Goal: Book appointment/travel/reservation

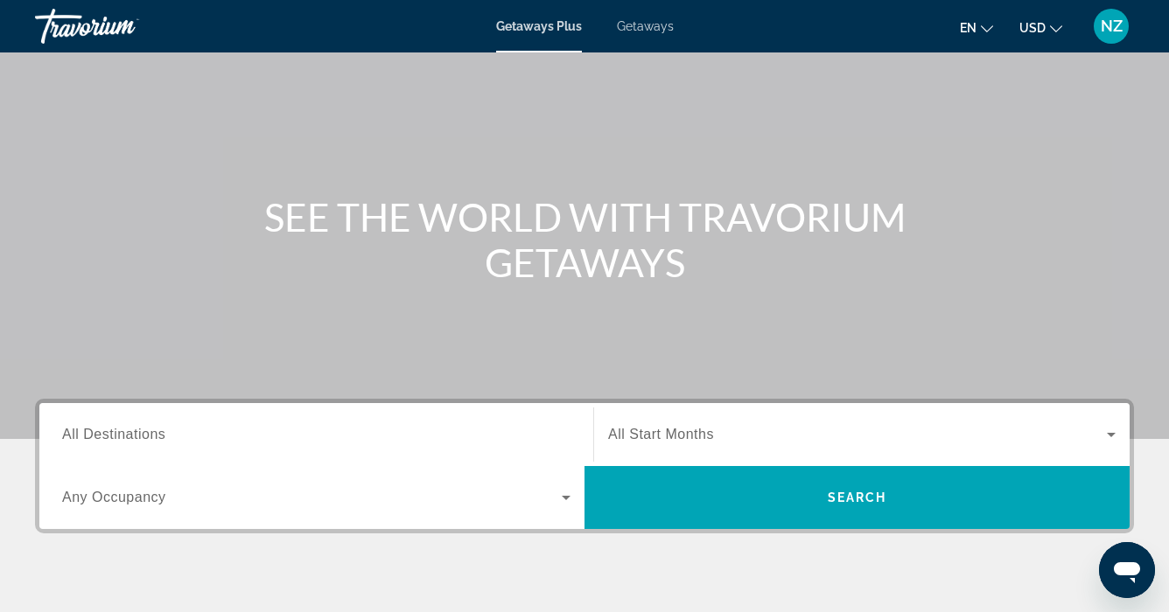
scroll to position [88, 0]
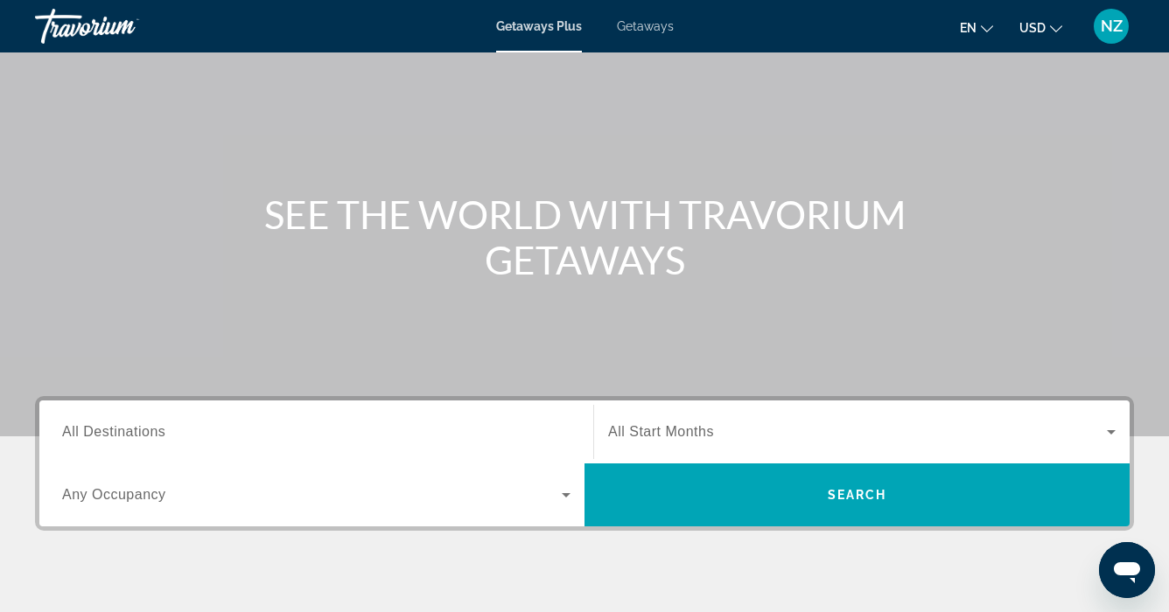
click at [62, 426] on span "All Destinations" at bounding box center [113, 431] width 103 height 15
click at [62, 426] on input "Destination All Destinations" at bounding box center [316, 433] width 508 height 21
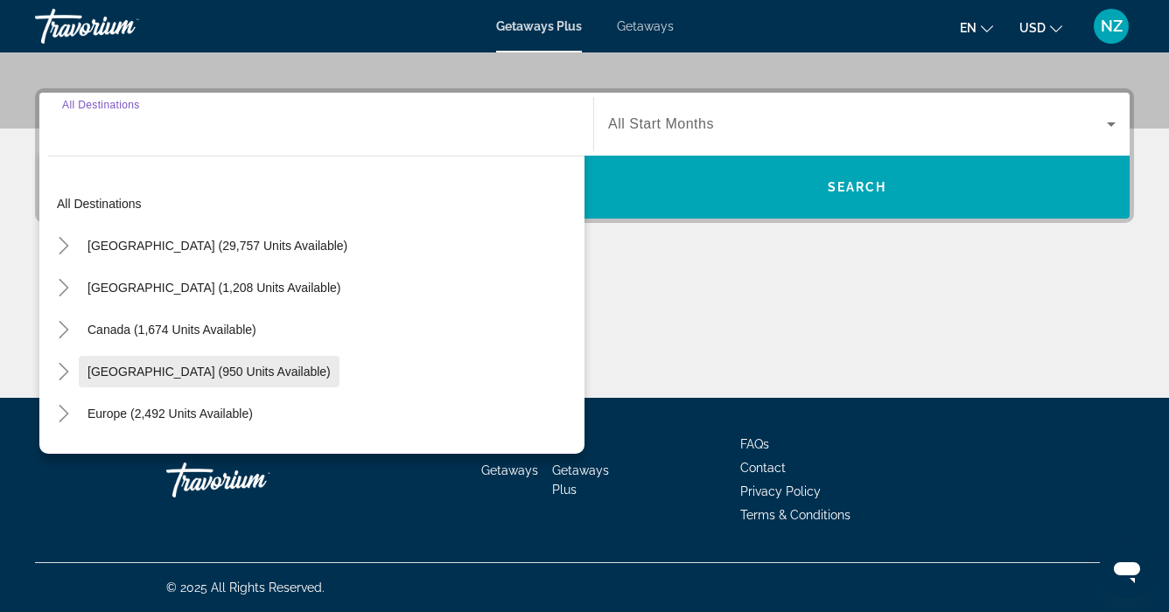
scroll to position [6, 0]
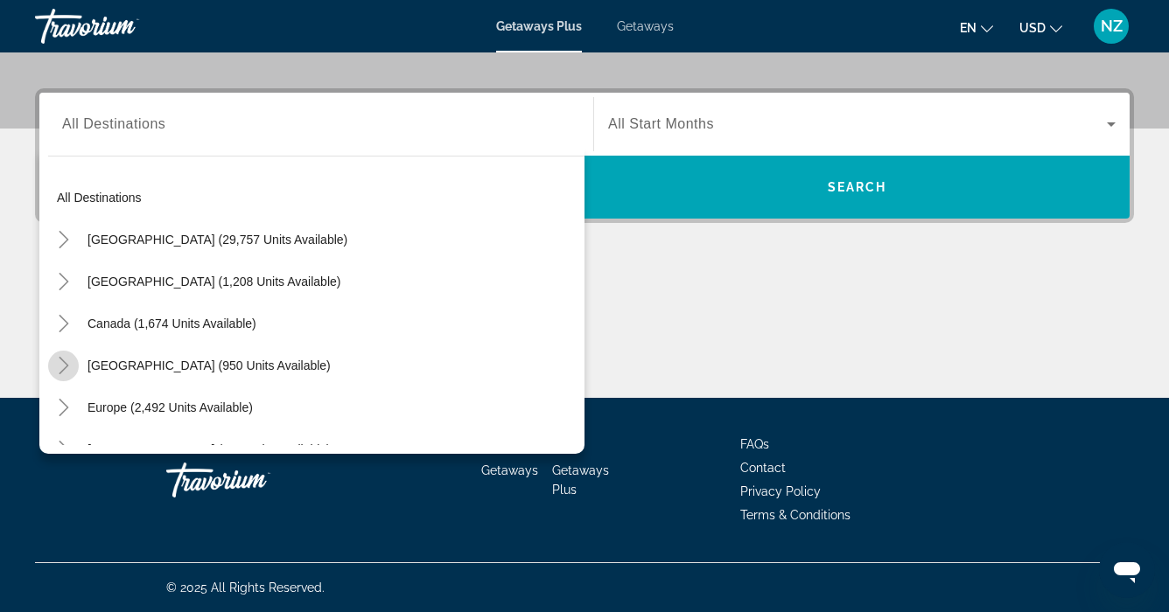
click at [66, 361] on icon "Toggle Caribbean & Atlantic Islands (950 units available)" at bounding box center [63, 365] width 17 height 17
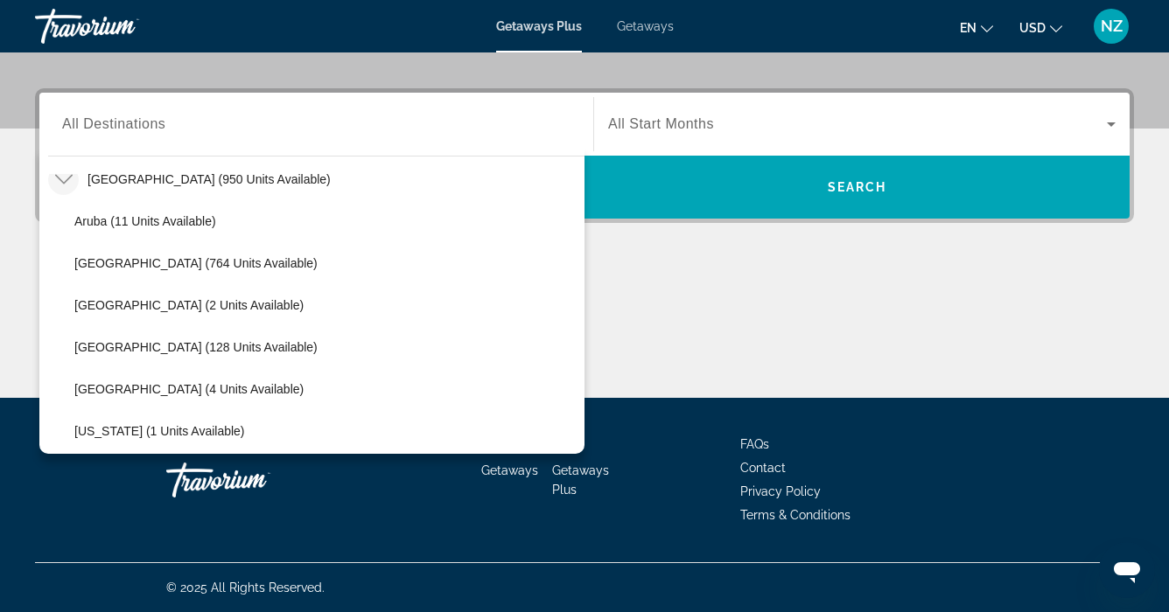
scroll to position [191, 0]
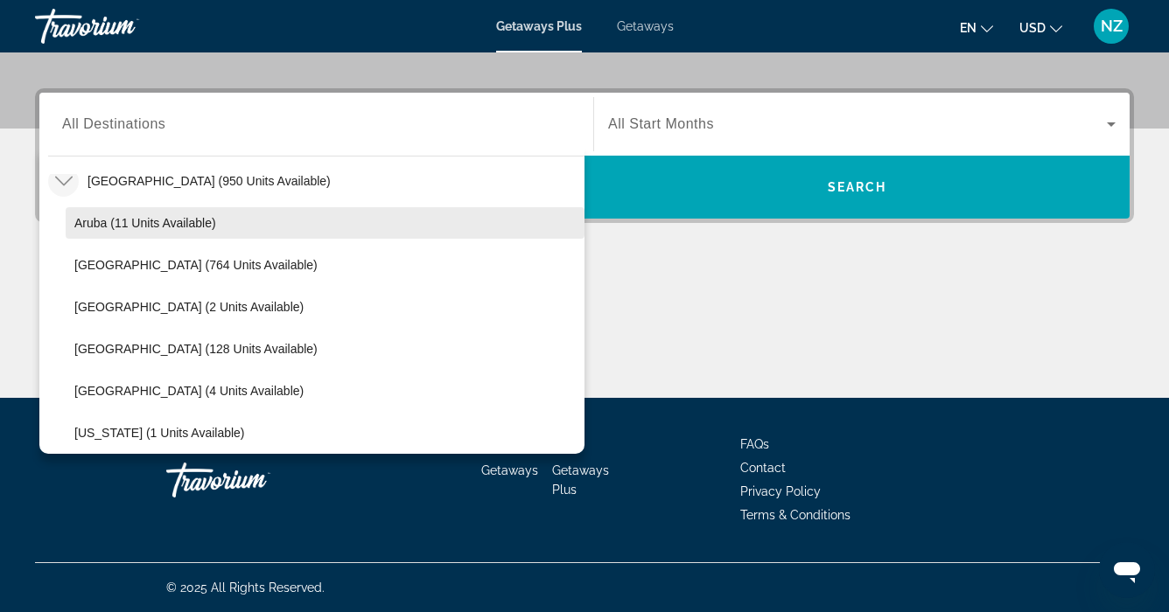
click at [104, 221] on span "Aruba (11 units available)" at bounding box center [145, 223] width 142 height 14
type input "**********"
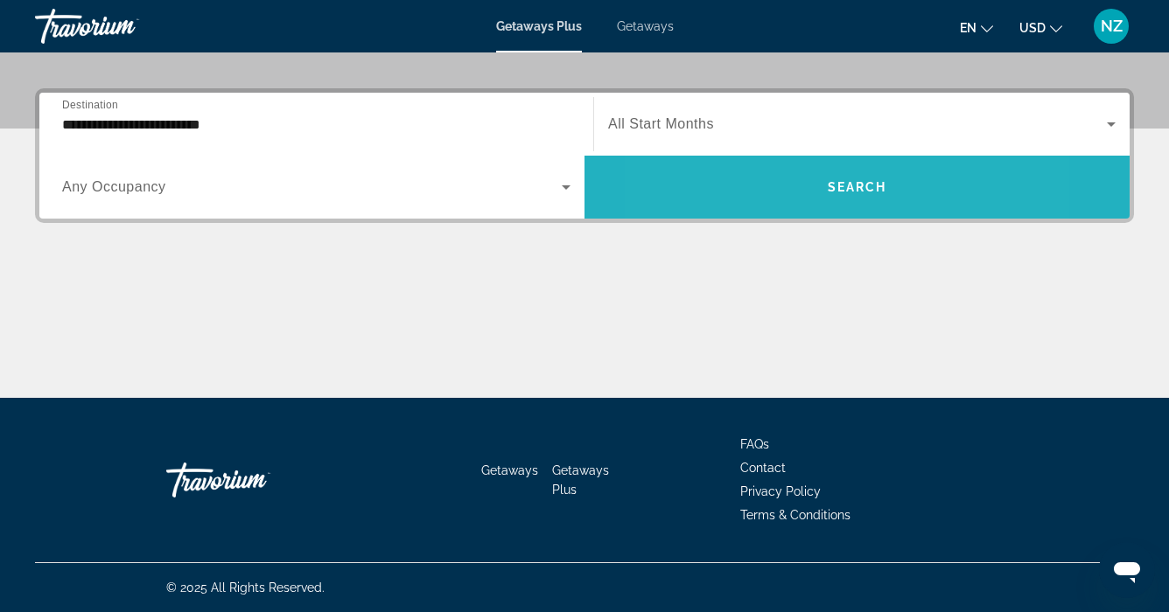
click at [767, 206] on span "Search widget" at bounding box center [856, 187] width 545 height 42
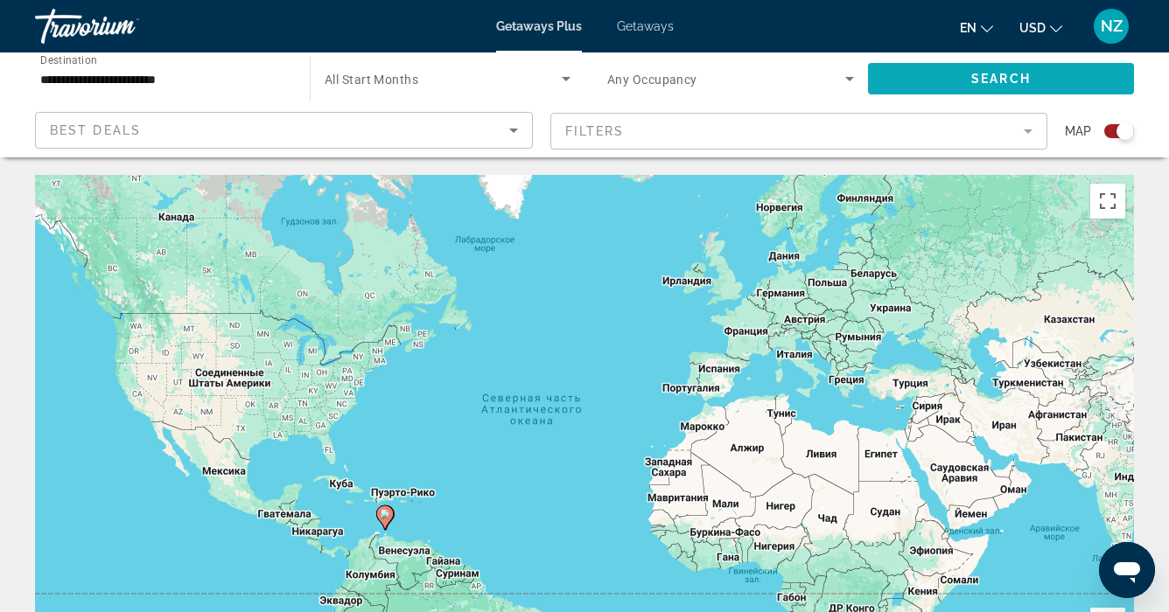
click at [918, 74] on span "Search widget" at bounding box center [1001, 79] width 266 height 42
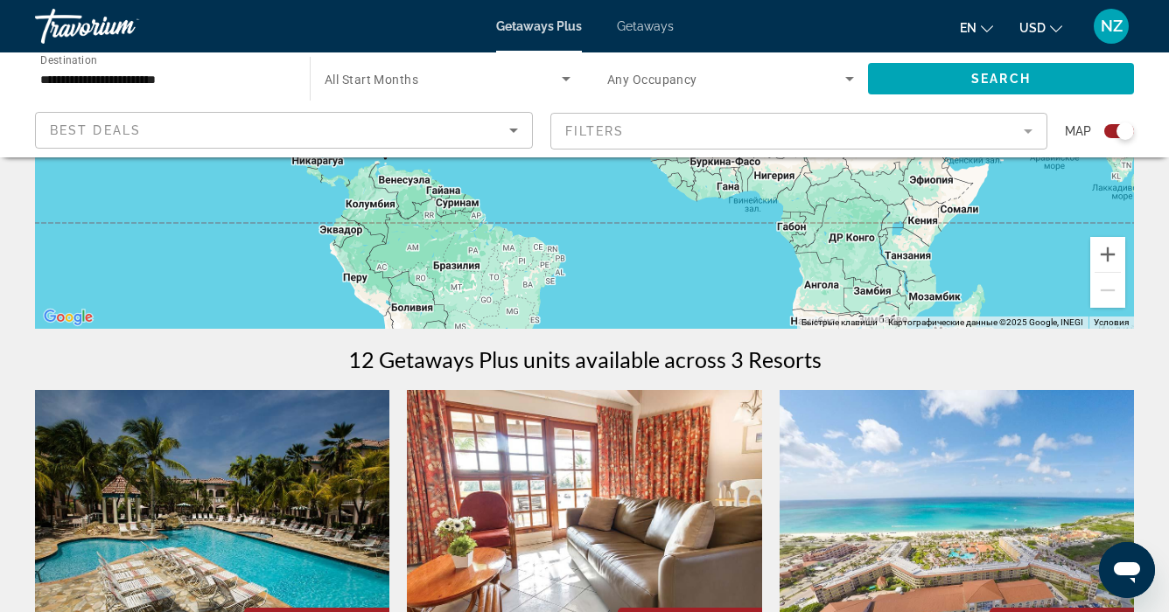
scroll to position [565, 0]
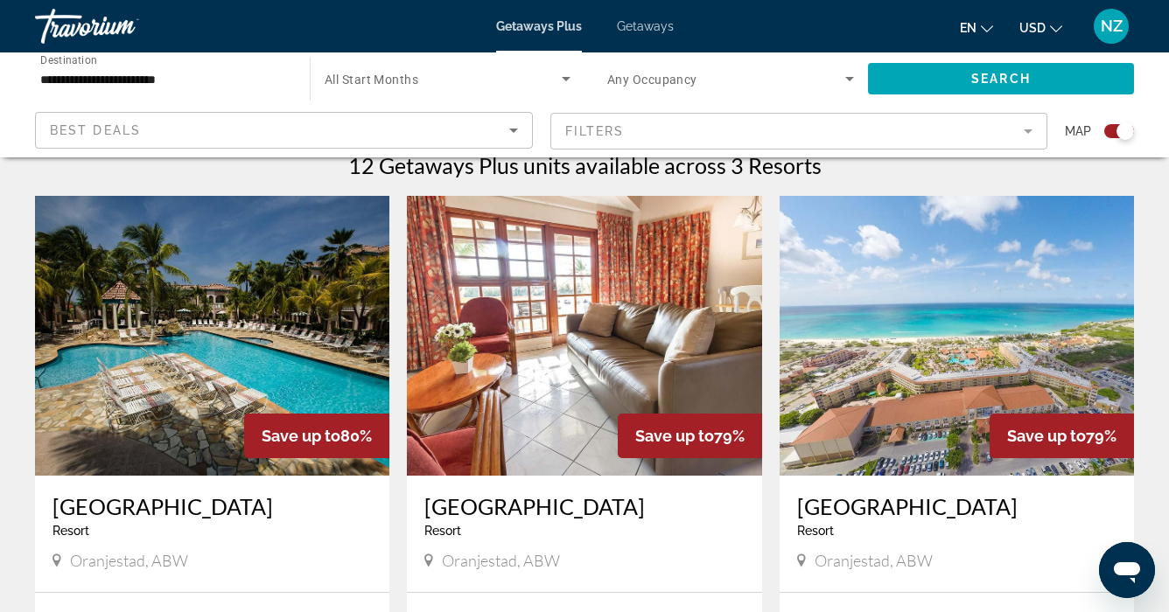
click at [655, 28] on span "Getaways" at bounding box center [645, 26] width 57 height 14
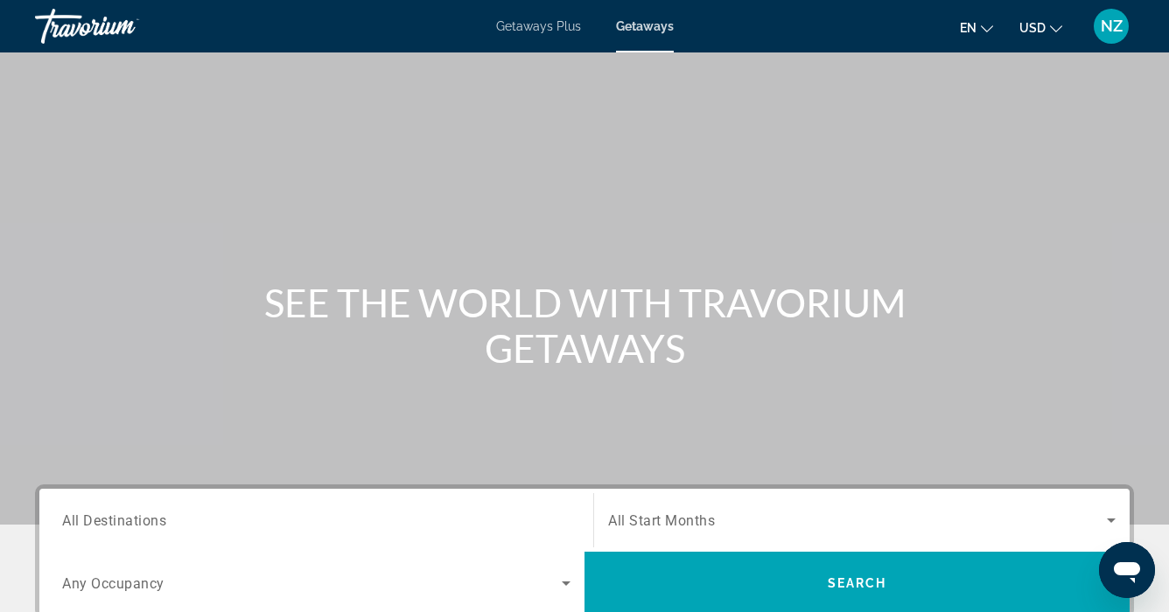
click at [88, 517] on span "All Destinations" at bounding box center [114, 520] width 104 height 17
click at [88, 517] on input "Destination All Destinations" at bounding box center [316, 521] width 508 height 21
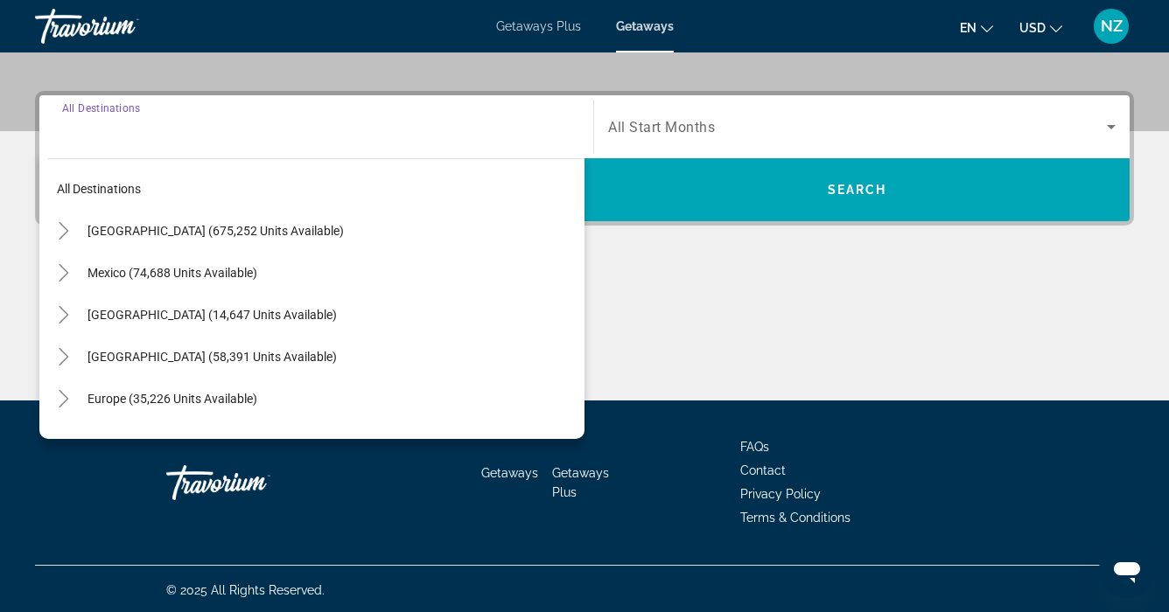
scroll to position [396, 0]
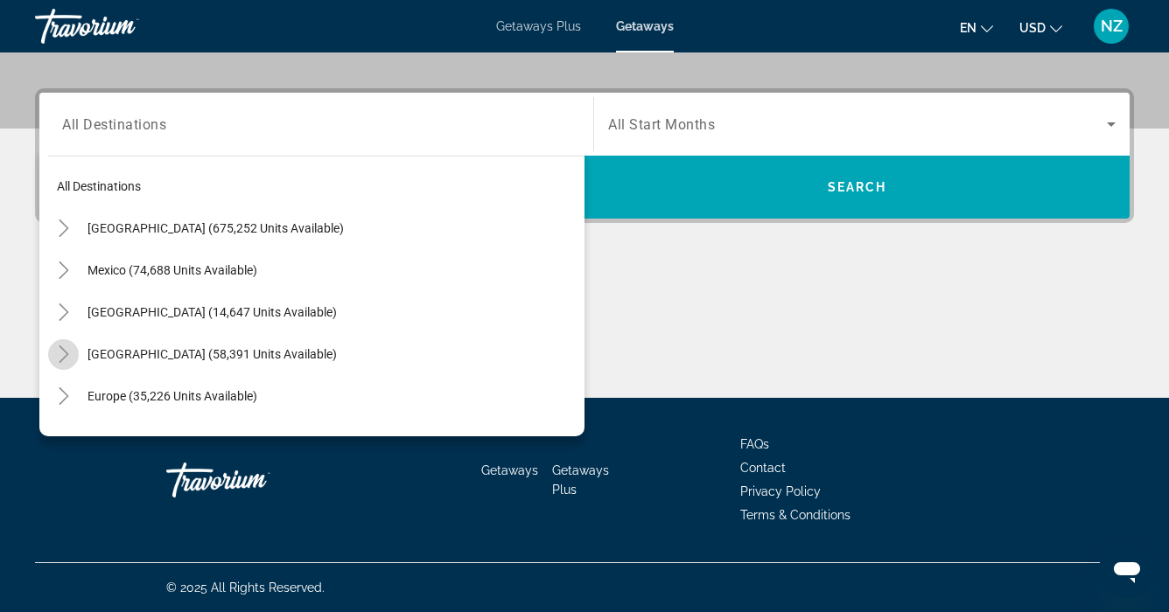
click at [62, 349] on icon "Toggle Caribbean & Atlantic Islands (58,391 units available)" at bounding box center [64, 354] width 10 height 17
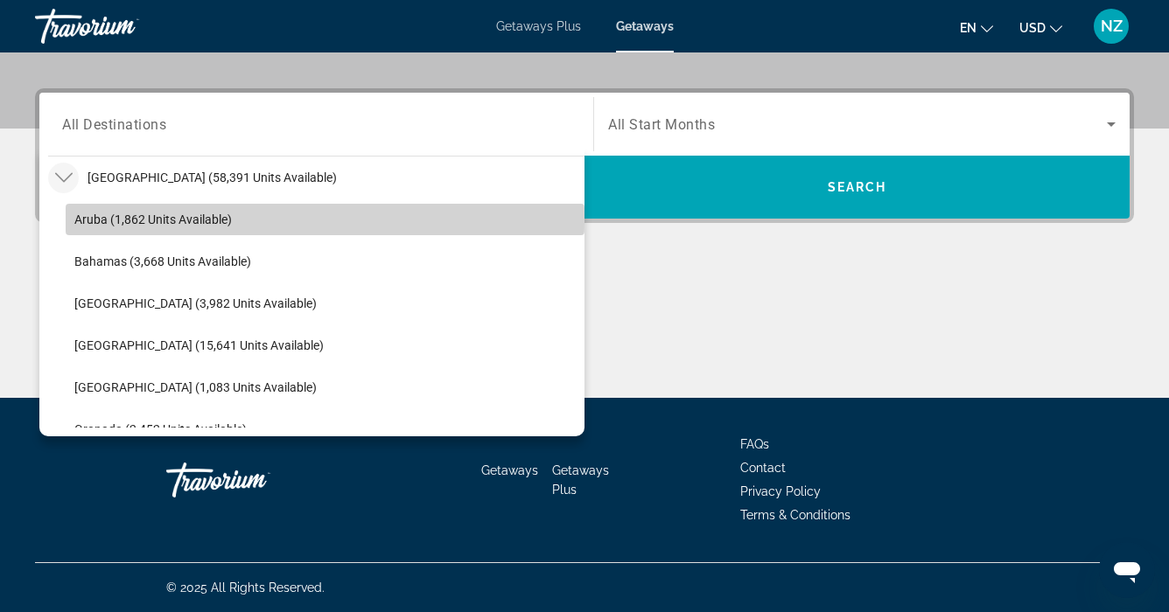
click at [107, 222] on span "Aruba (1,862 units available)" at bounding box center [152, 220] width 157 height 14
type input "**********"
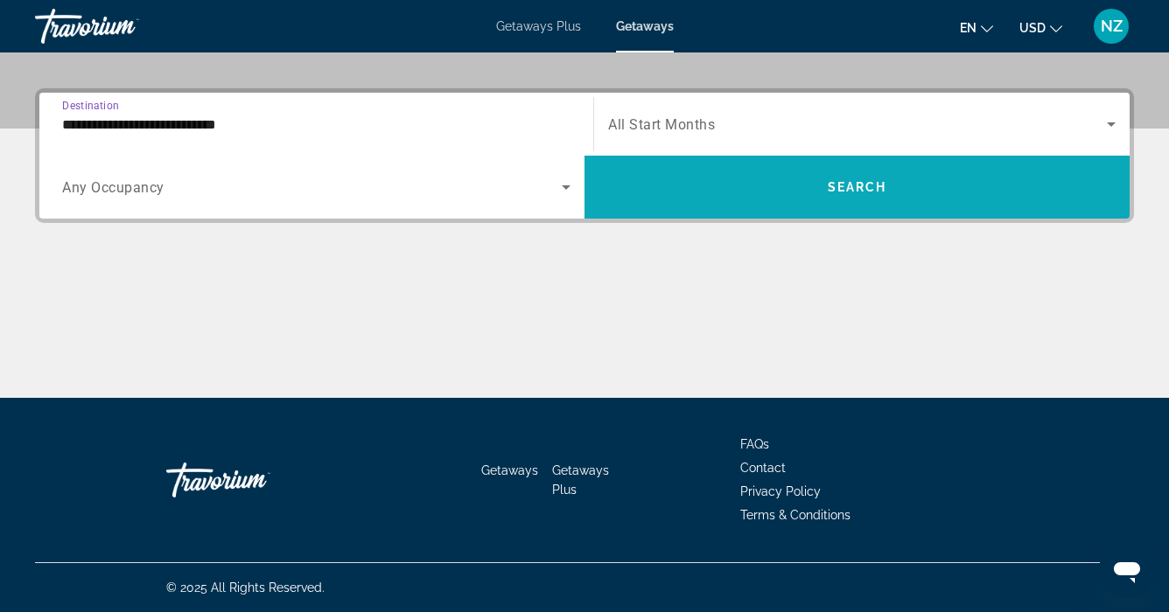
click at [757, 185] on span "Search widget" at bounding box center [856, 187] width 545 height 42
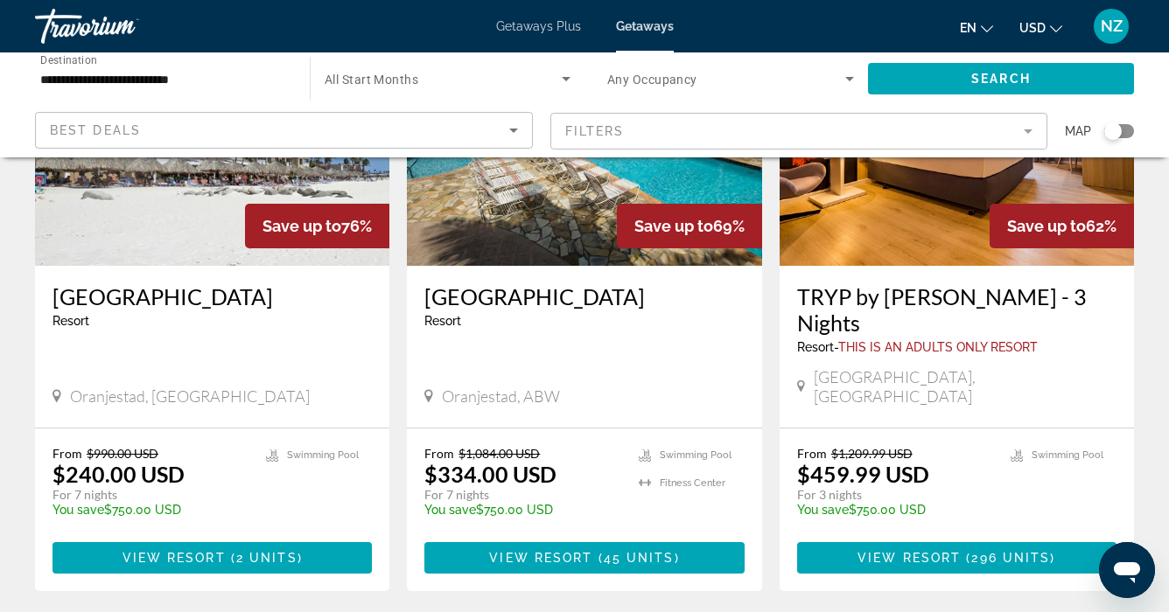
scroll to position [231, 0]
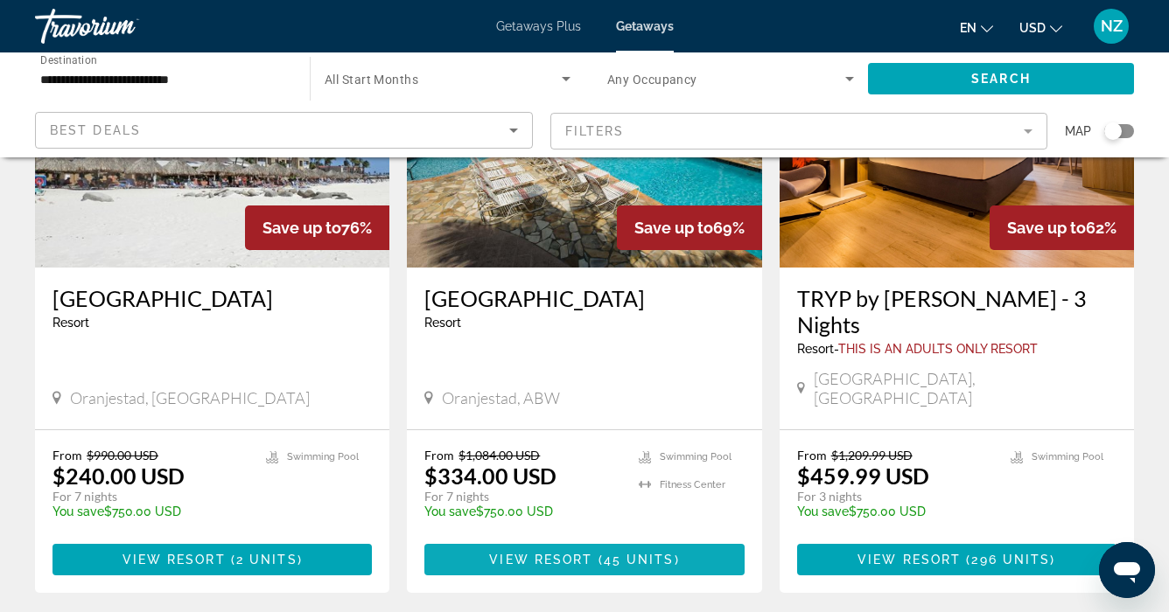
click at [549, 553] on span "View Resort" at bounding box center [540, 560] width 103 height 14
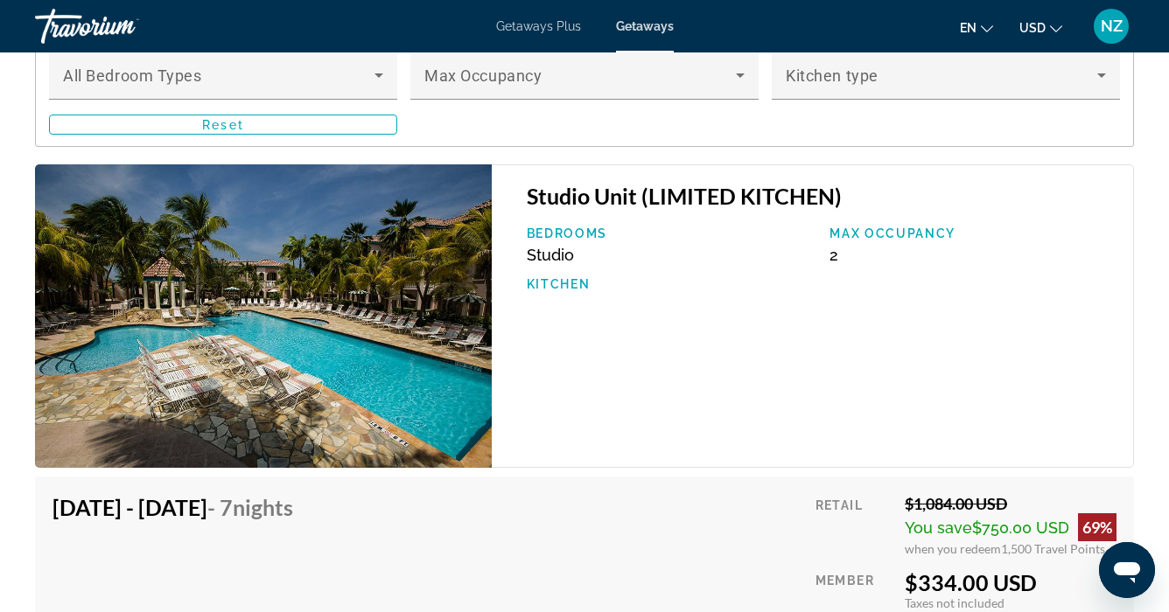
scroll to position [3256, 0]
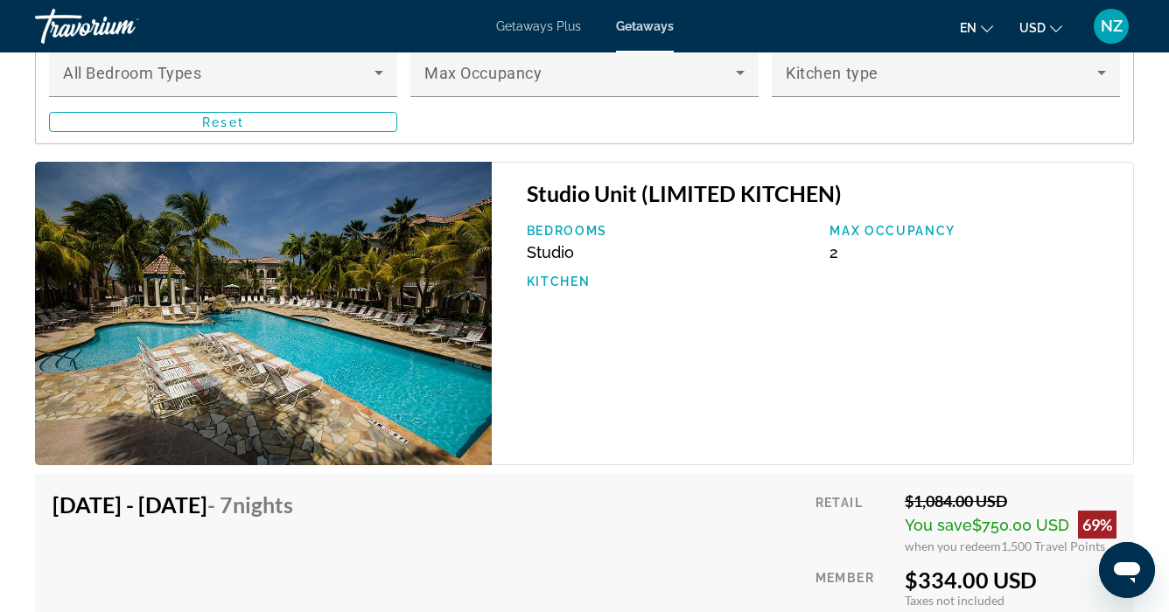
click at [543, 27] on span "Getaways Plus" at bounding box center [538, 26] width 85 height 14
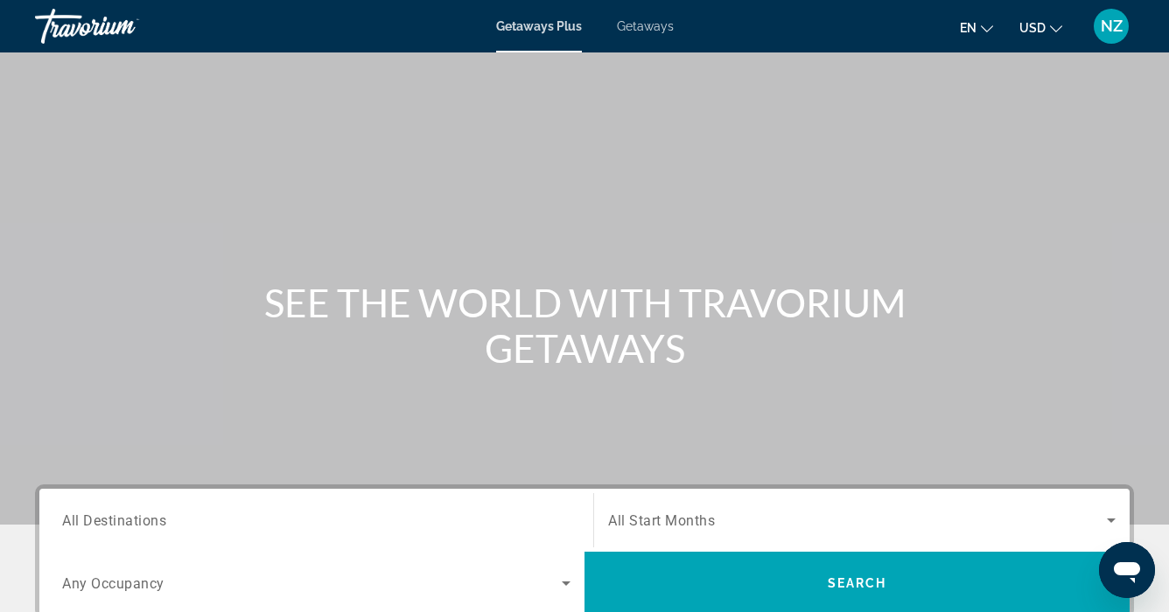
click at [60, 520] on div "Destination All Destinations" at bounding box center [316, 521] width 536 height 50
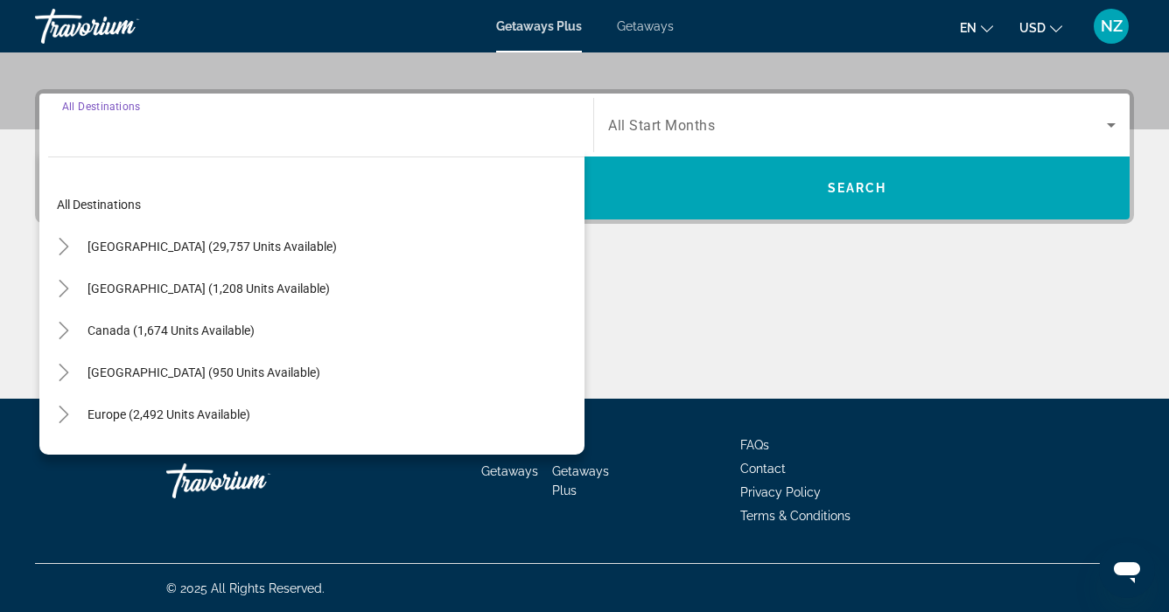
scroll to position [396, 0]
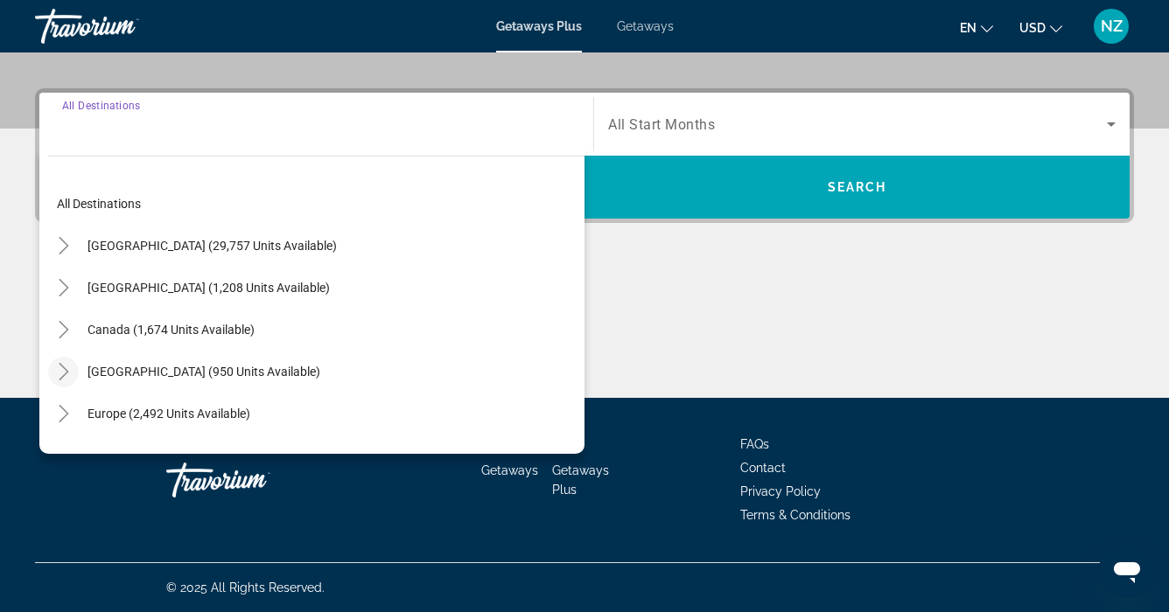
click at [67, 369] on icon "Toggle Caribbean & Atlantic Islands (950 units available)" at bounding box center [63, 371] width 17 height 17
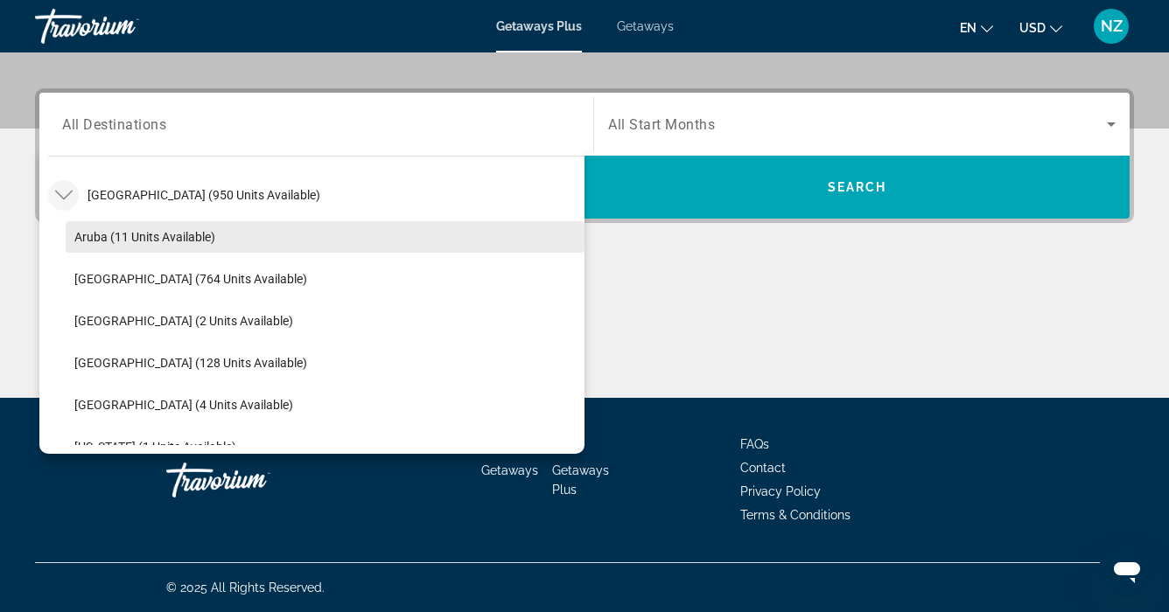
click at [109, 233] on span "Aruba (11 units available)" at bounding box center [144, 237] width 141 height 14
type input "**********"
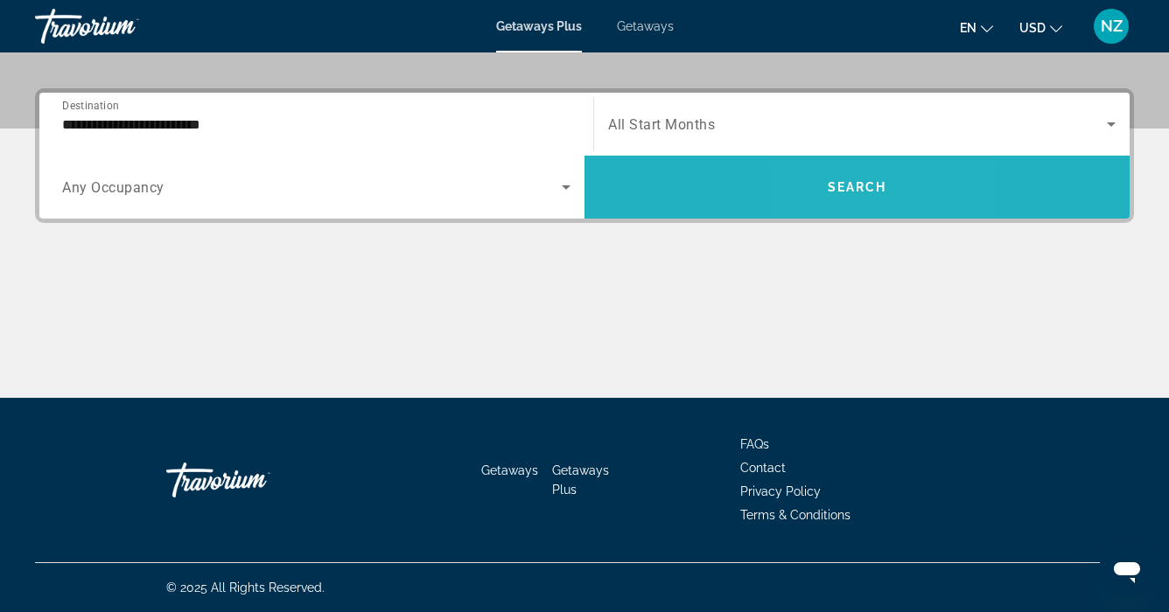
click at [841, 172] on span "Search widget" at bounding box center [856, 187] width 545 height 42
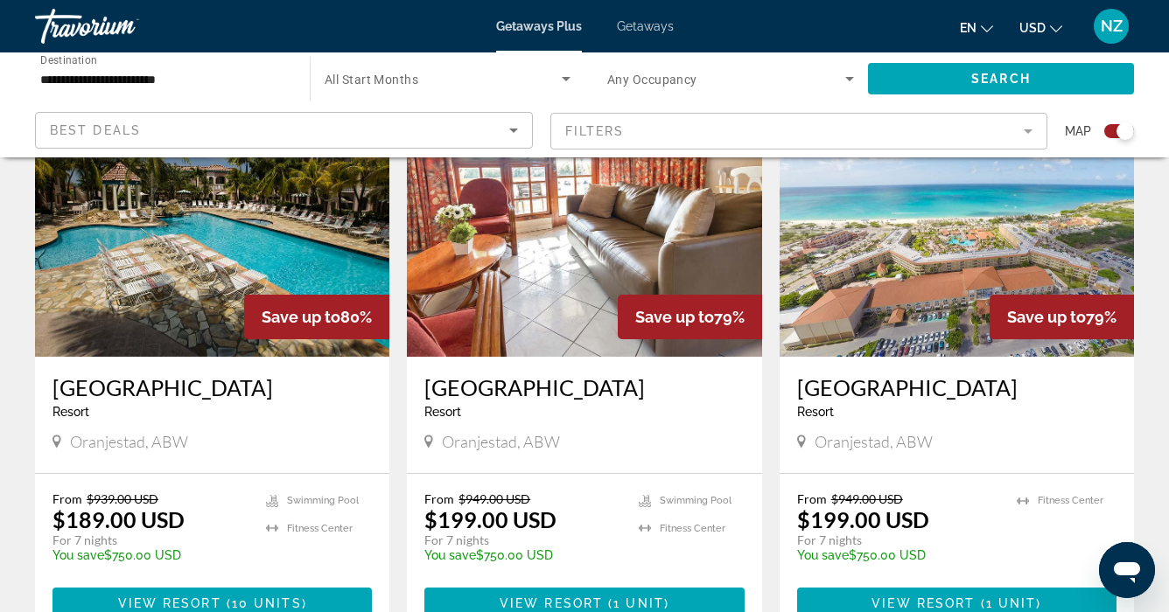
scroll to position [685, 0]
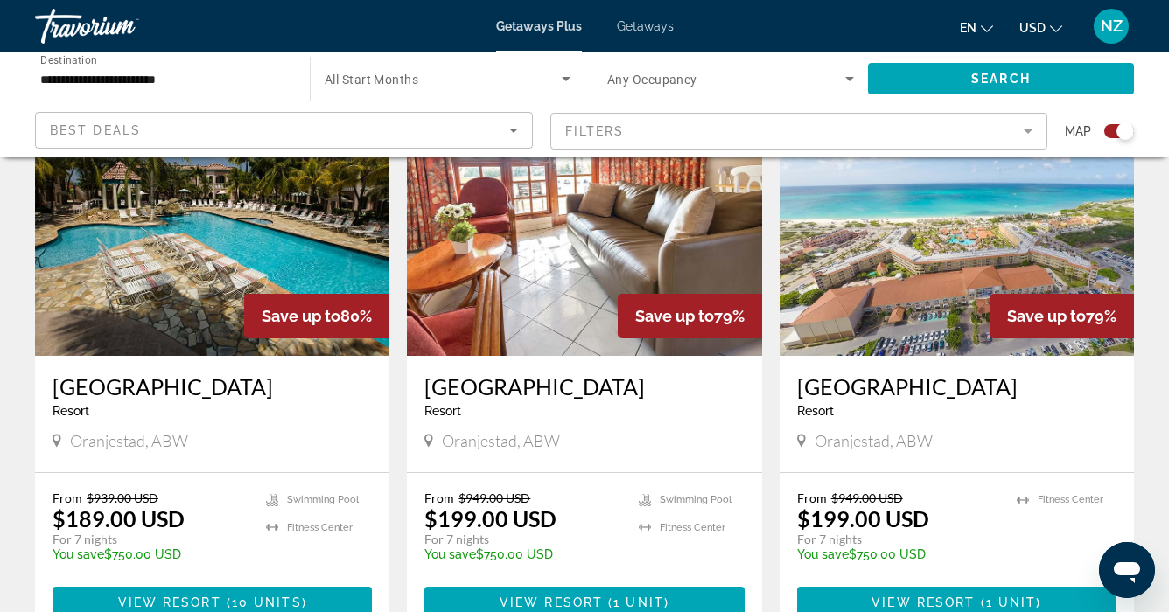
click at [190, 270] on img "Main content" at bounding box center [212, 216] width 354 height 280
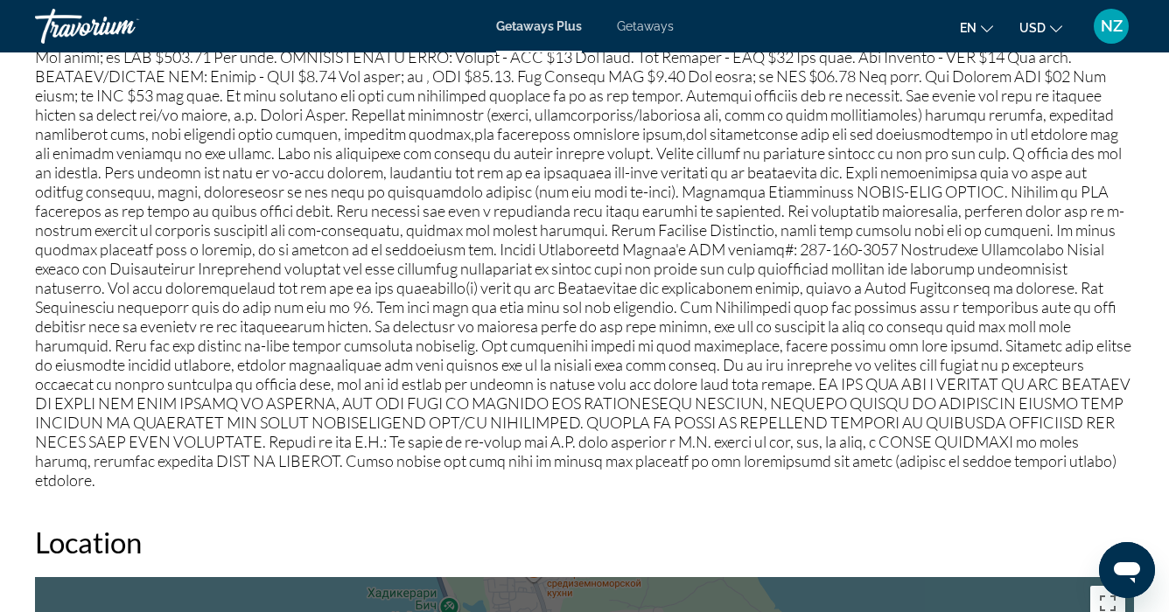
scroll to position [1858, 0]
